Goal: Task Accomplishment & Management: Manage account settings

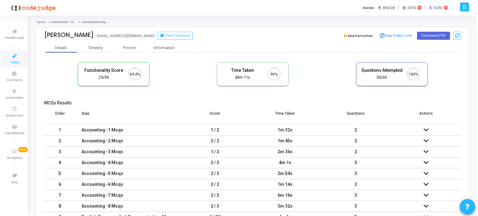
scroll to position [13, 16]
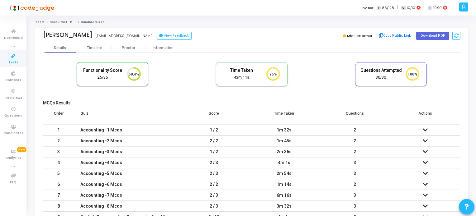
click at [12, 59] on icon at bounding box center [13, 56] width 13 height 8
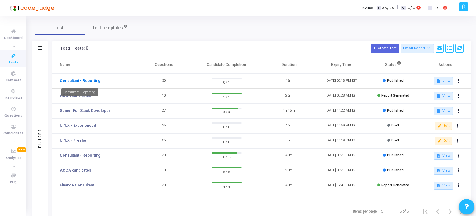
click at [73, 81] on link "Consultant - Reporting" at bounding box center [80, 81] width 40 height 6
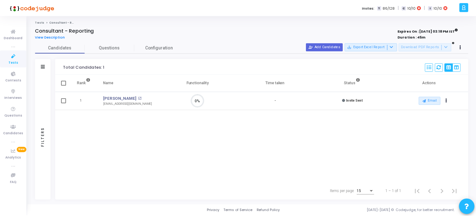
scroll to position [2, 2]
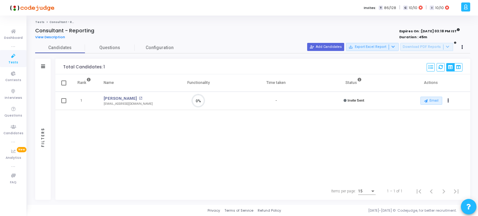
click at [10, 58] on icon at bounding box center [13, 56] width 13 height 8
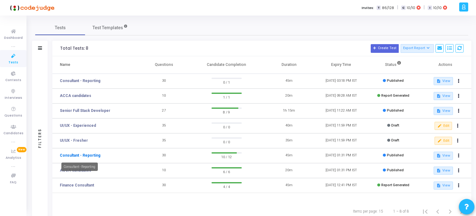
click at [88, 155] on link "Consultant - Reporting" at bounding box center [80, 156] width 40 height 6
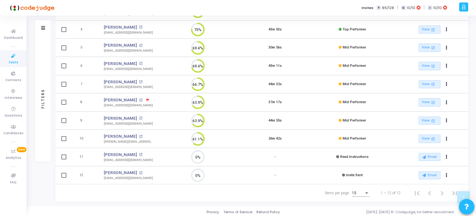
click at [13, 61] on span "Tests" at bounding box center [13, 62] width 10 height 5
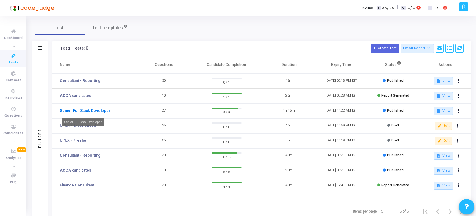
click at [82, 111] on link "Senior Full Stack Developer" at bounding box center [85, 111] width 50 height 6
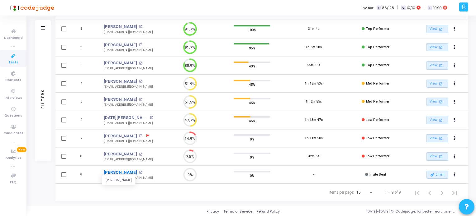
click at [122, 173] on link "[PERSON_NAME]" at bounding box center [120, 173] width 33 height 6
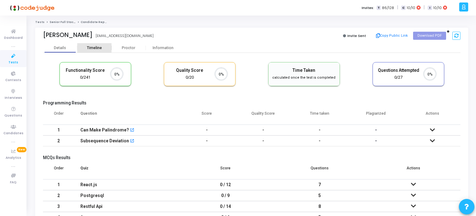
click at [91, 47] on div "Timeline" at bounding box center [94, 48] width 15 height 5
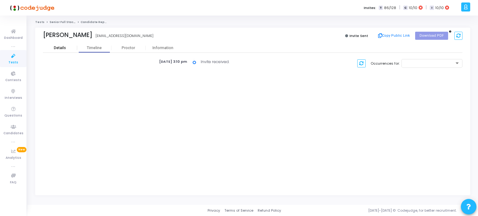
click at [61, 47] on div "Details" at bounding box center [60, 48] width 12 height 5
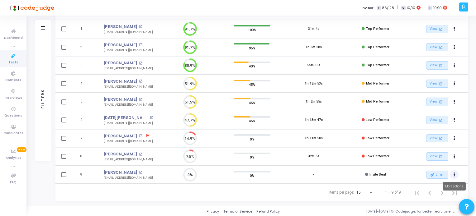
click at [453, 175] on button "Actions" at bounding box center [454, 175] width 9 height 9
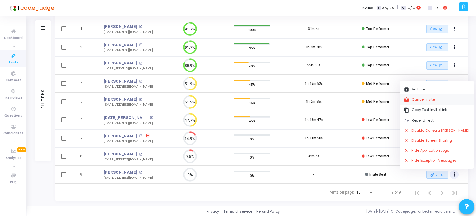
click at [423, 99] on button "drafts Cancel Invite" at bounding box center [437, 100] width 74 height 10
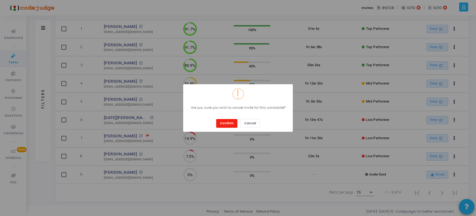
click at [230, 125] on button "Confirm" at bounding box center [226, 123] width 21 height 8
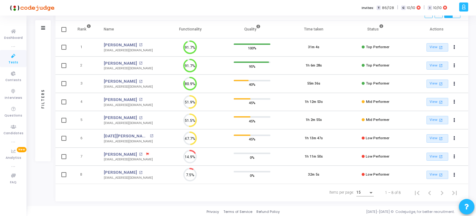
click at [16, 61] on span "Tests" at bounding box center [13, 62] width 10 height 5
